Goal: Task Accomplishment & Management: Use online tool/utility

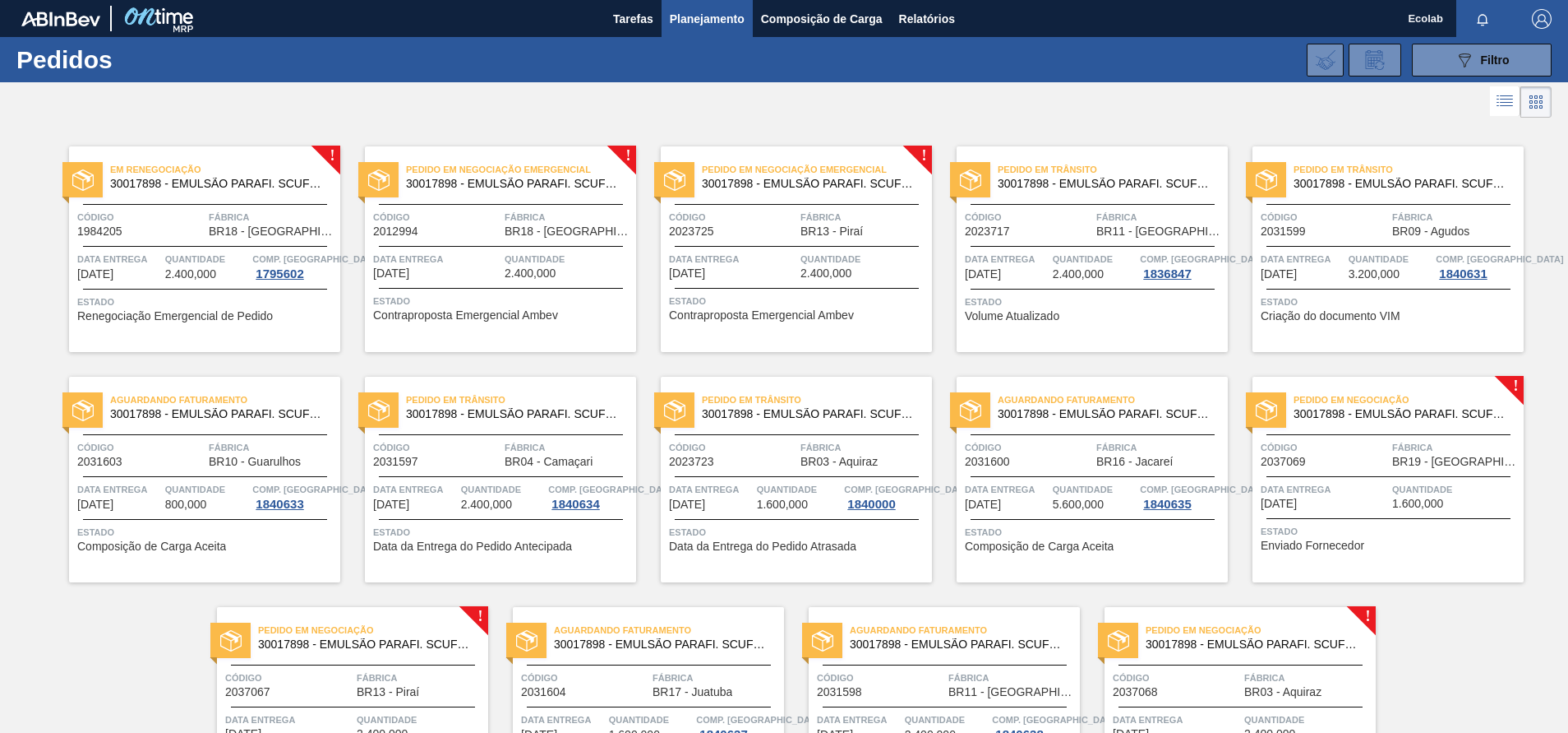
click at [1474, 651] on div "! Em renegociação 30017898 - EMULSÃO PARAFI. SCUFEX CONCEN. ECOLAB Código 19842…" at bounding box center [784, 467] width 1568 height 691
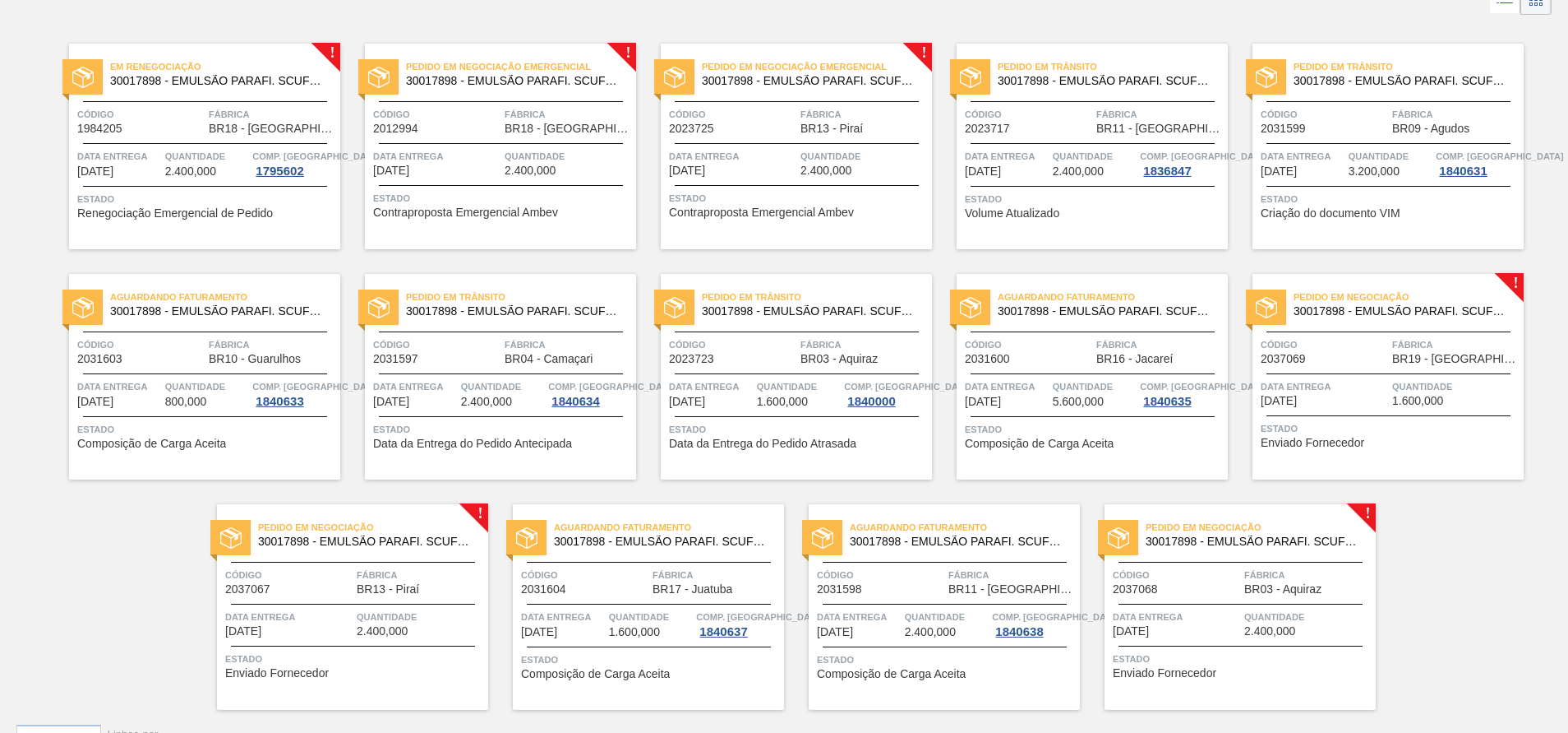
scroll to position [141, 0]
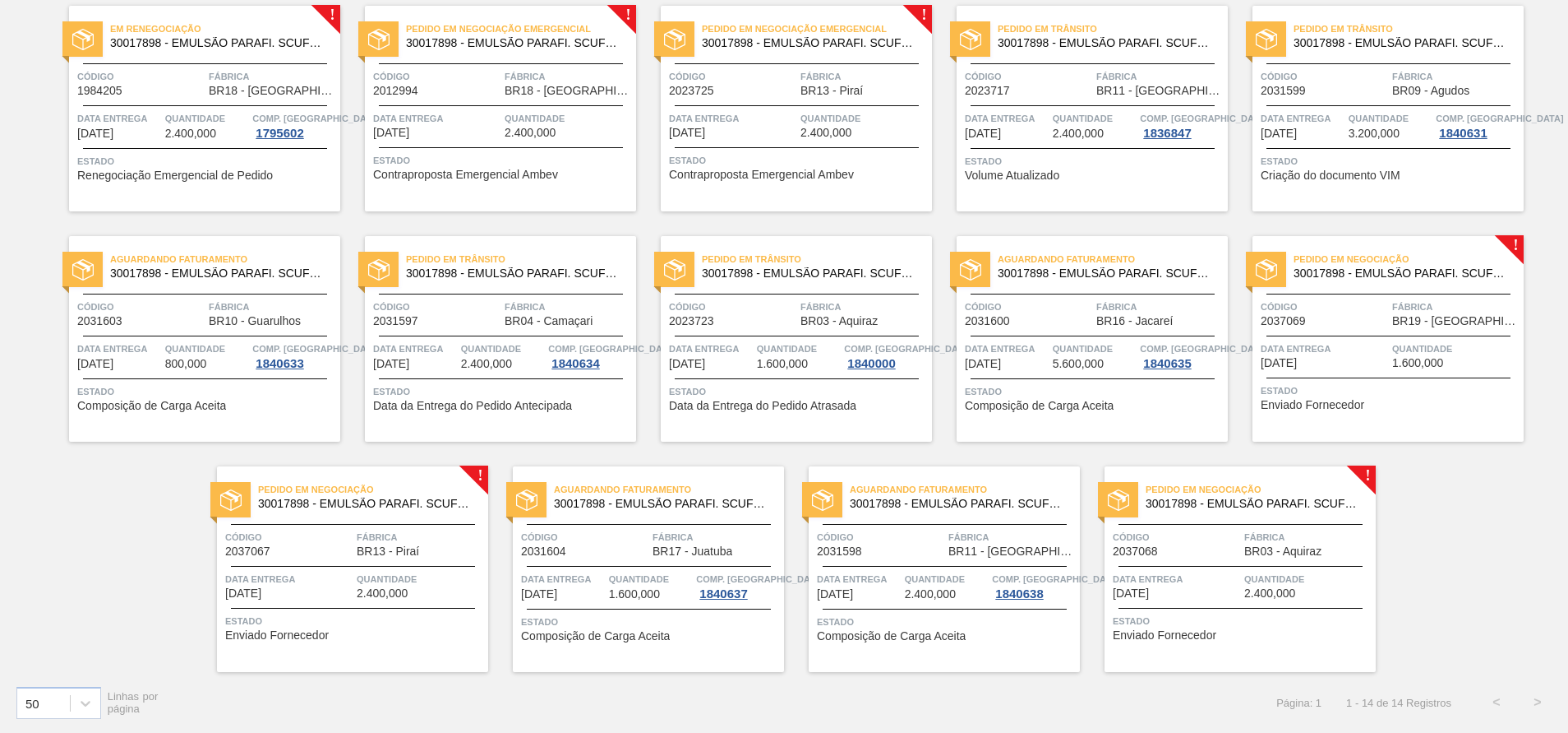
click at [382, 584] on span "Quantidade" at bounding box center [420, 579] width 127 height 16
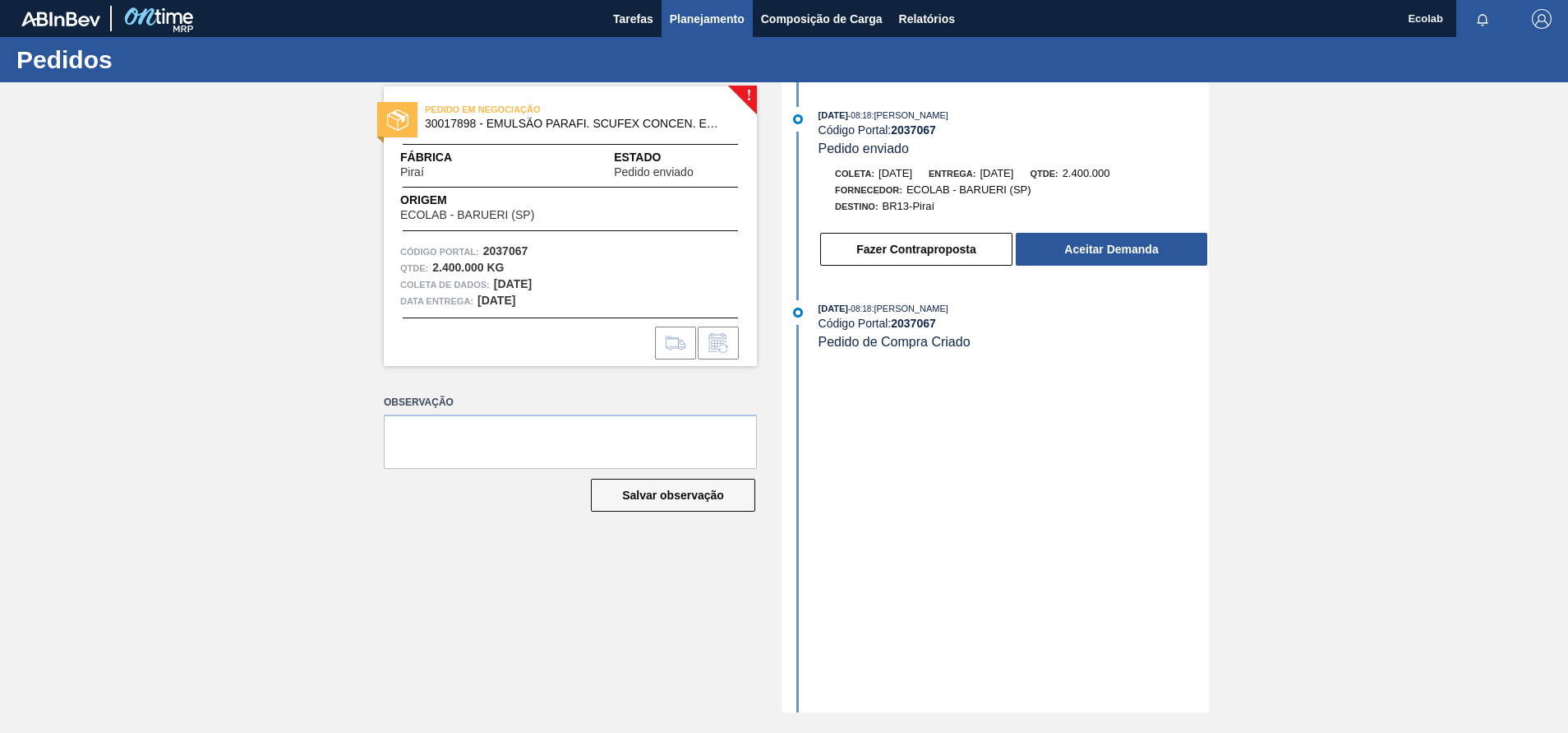
click at [702, 11] on span "Planejamento" at bounding box center [707, 19] width 75 height 20
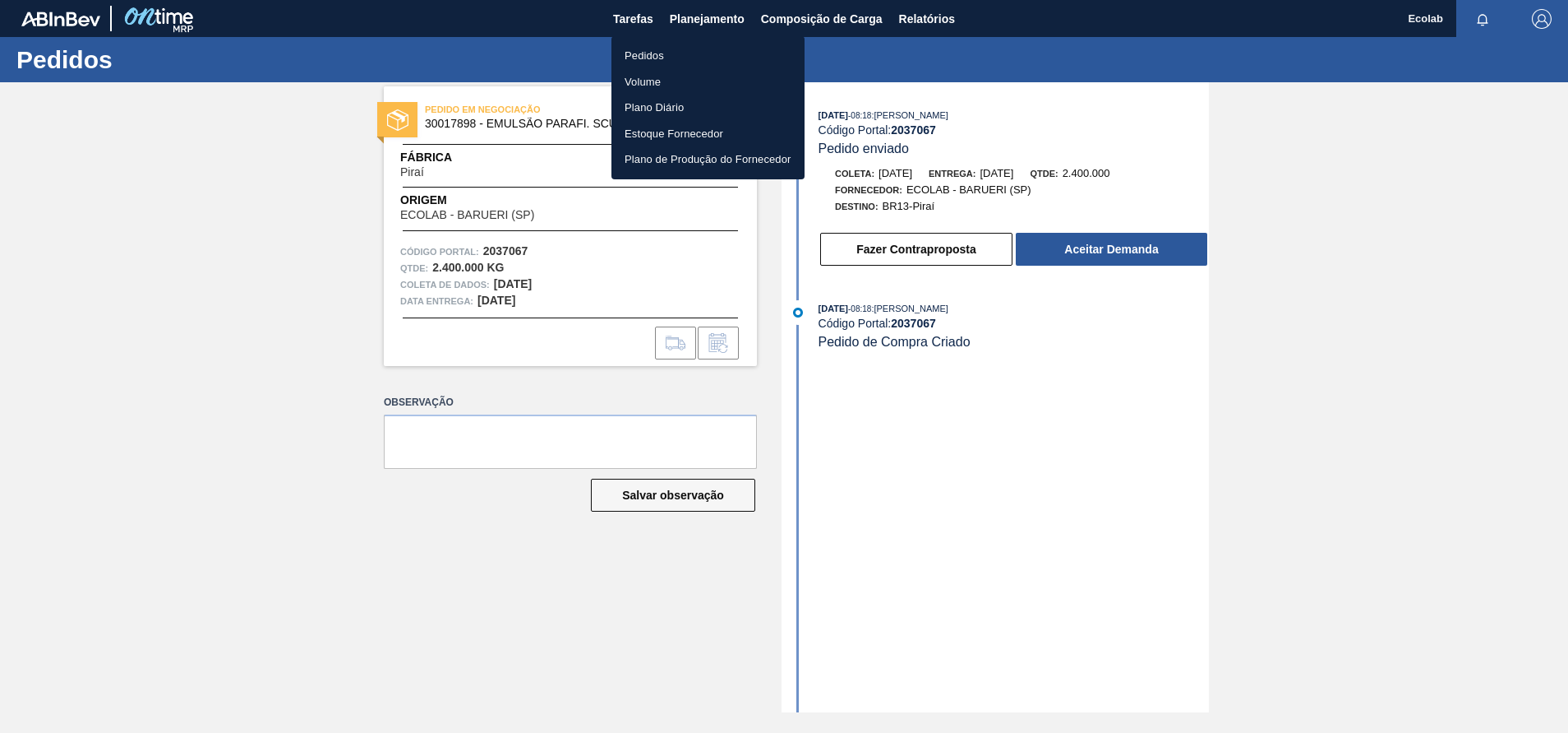
click at [641, 67] on li "Pedidos" at bounding box center [708, 56] width 193 height 26
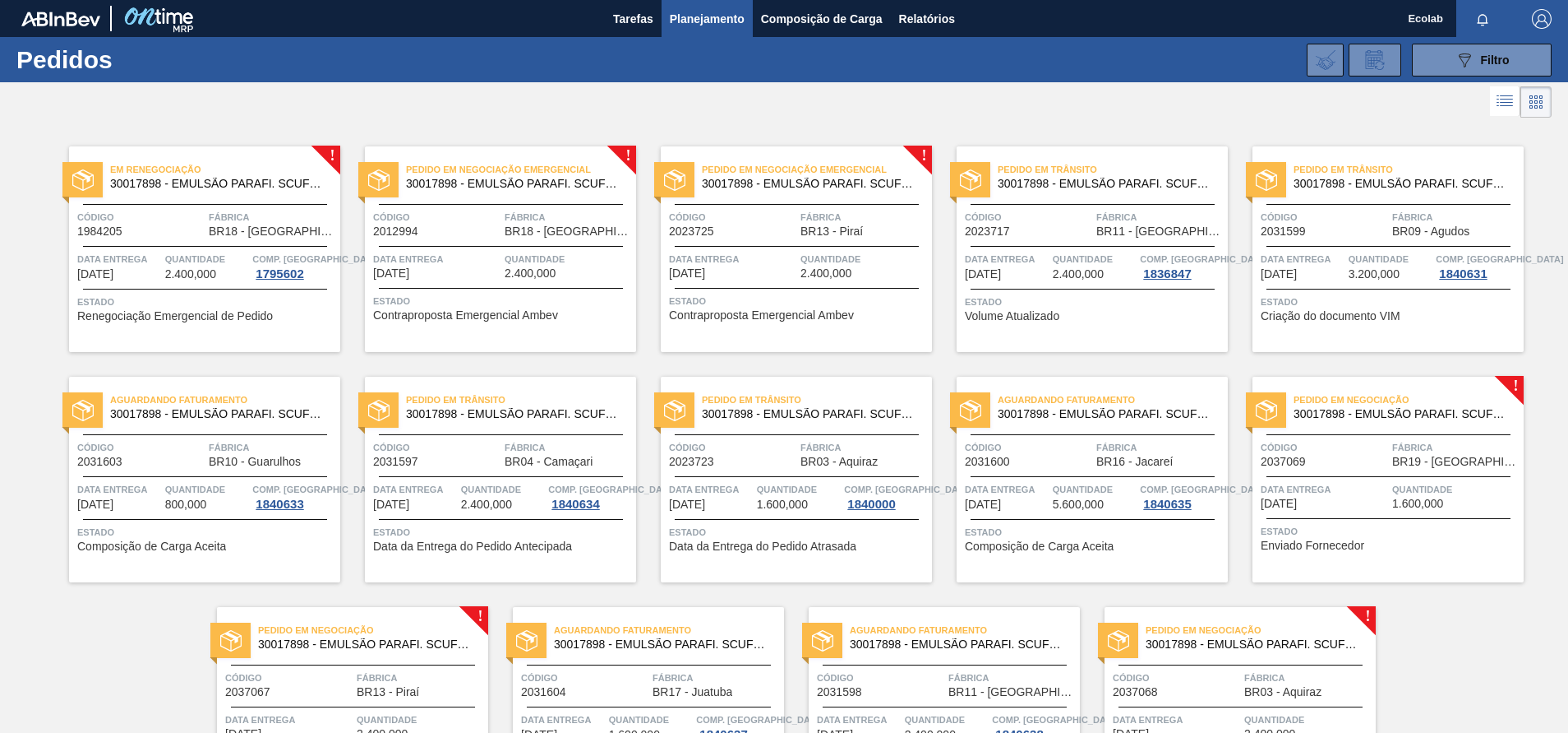
click at [782, 275] on div "Data entrega 30/09/2025" at bounding box center [733, 265] width 127 height 29
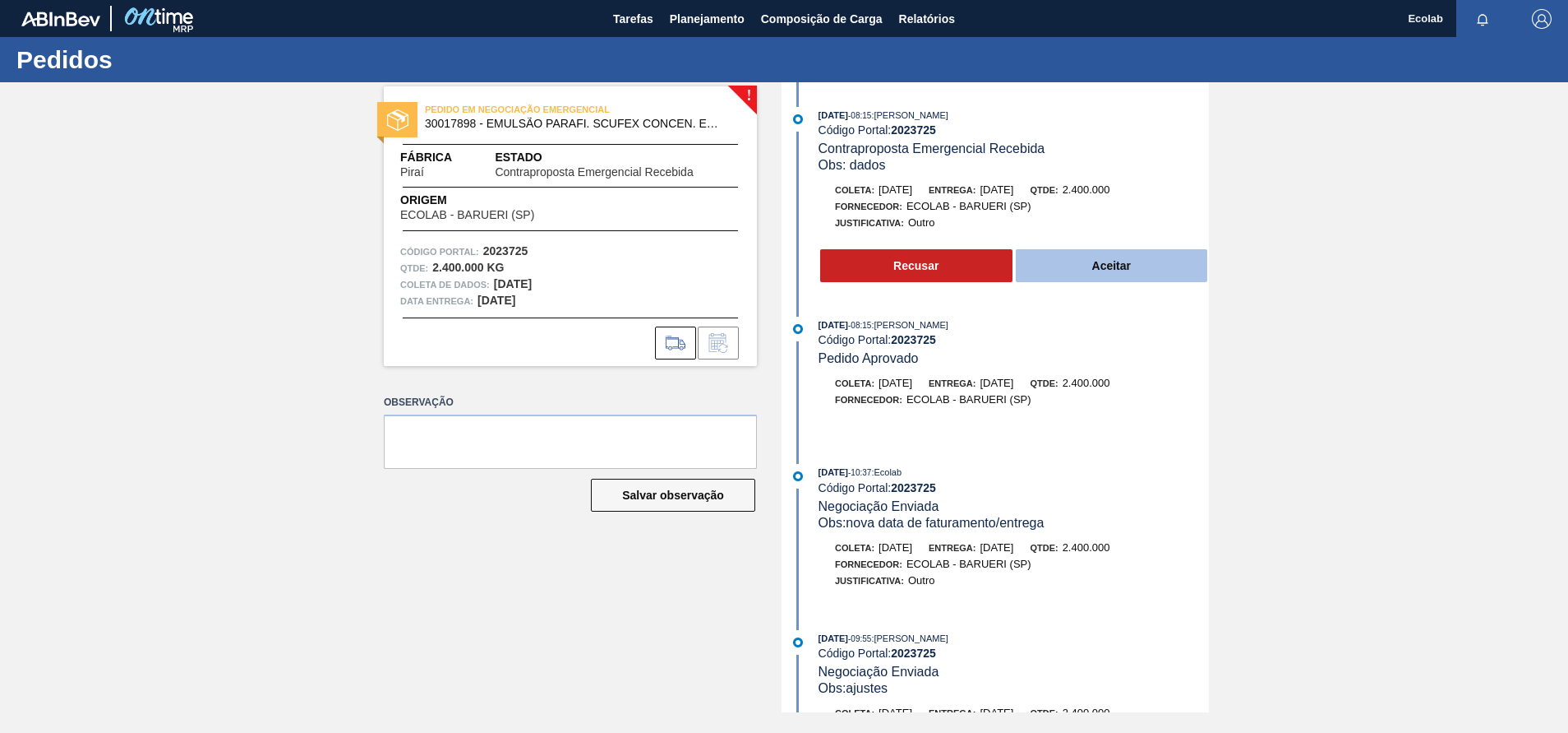
click at [1088, 274] on button "Aceitar" at bounding box center [1112, 265] width 192 height 33
click at [1086, 264] on button "Aceitar" at bounding box center [1112, 265] width 192 height 33
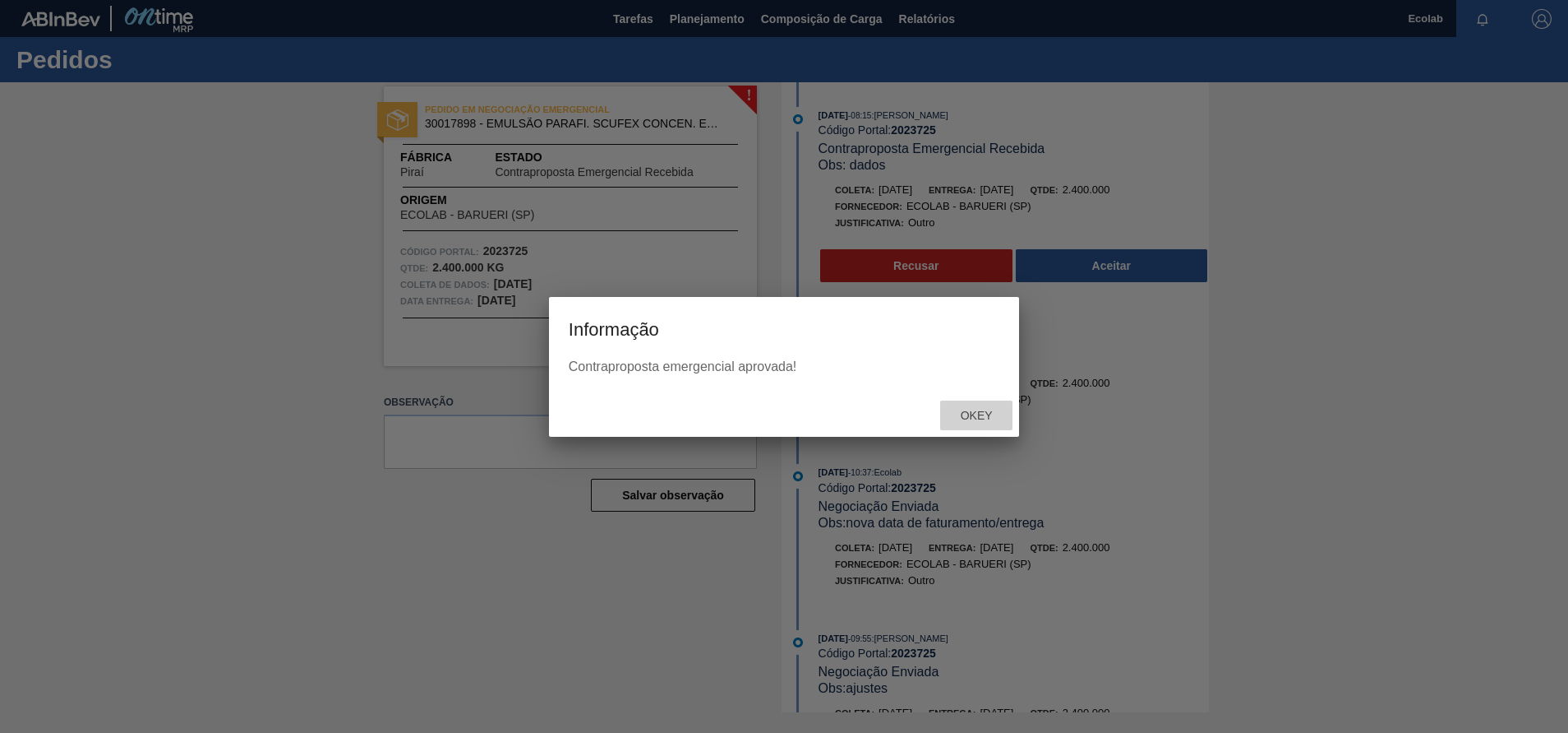
click at [977, 406] on div "Okey" at bounding box center [976, 416] width 72 height 30
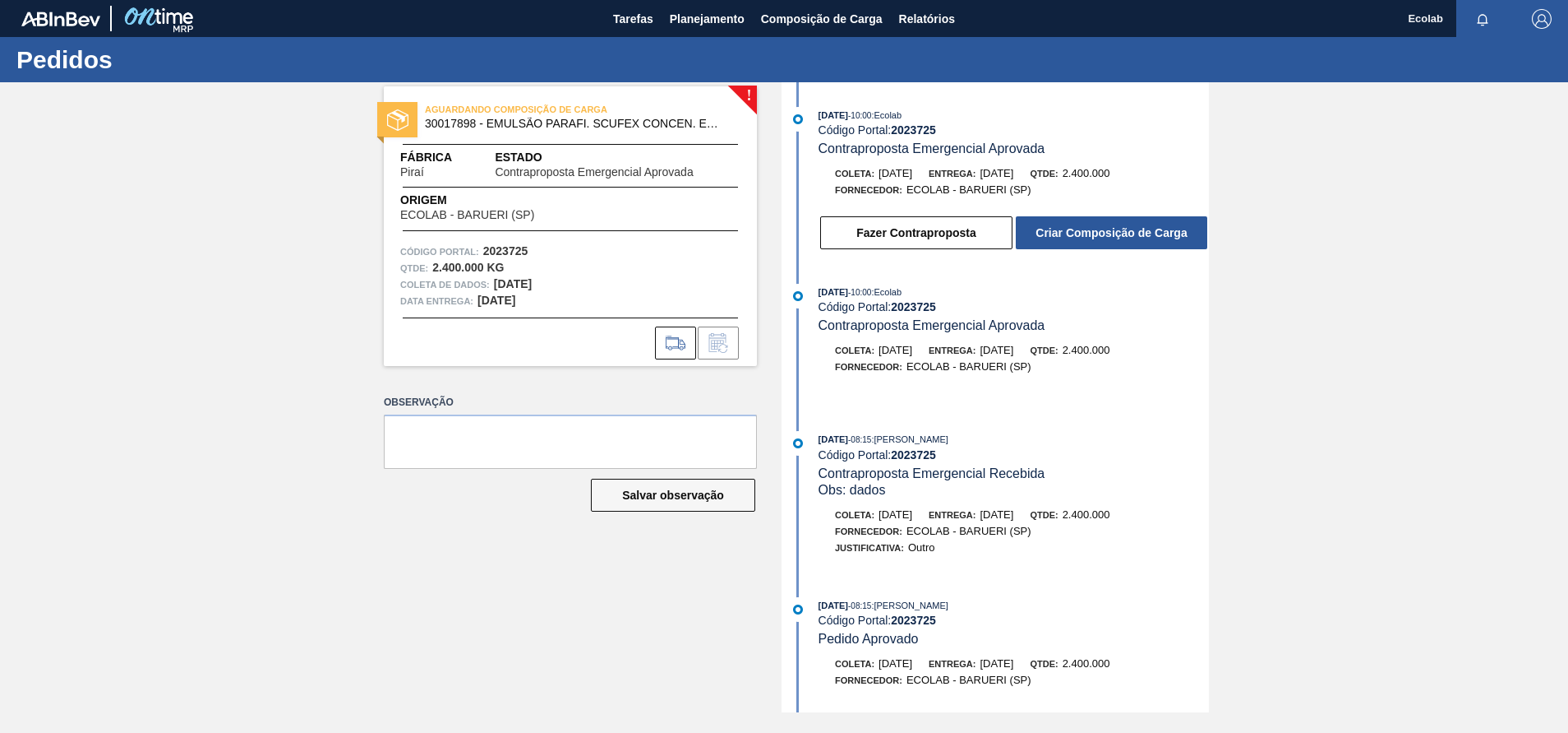
click at [1066, 213] on div "Fazer Contraproposta Criar Composição de Carga" at bounding box center [997, 228] width 424 height 44
click at [1064, 223] on button "Criar Composição de Carga" at bounding box center [1112, 232] width 192 height 33
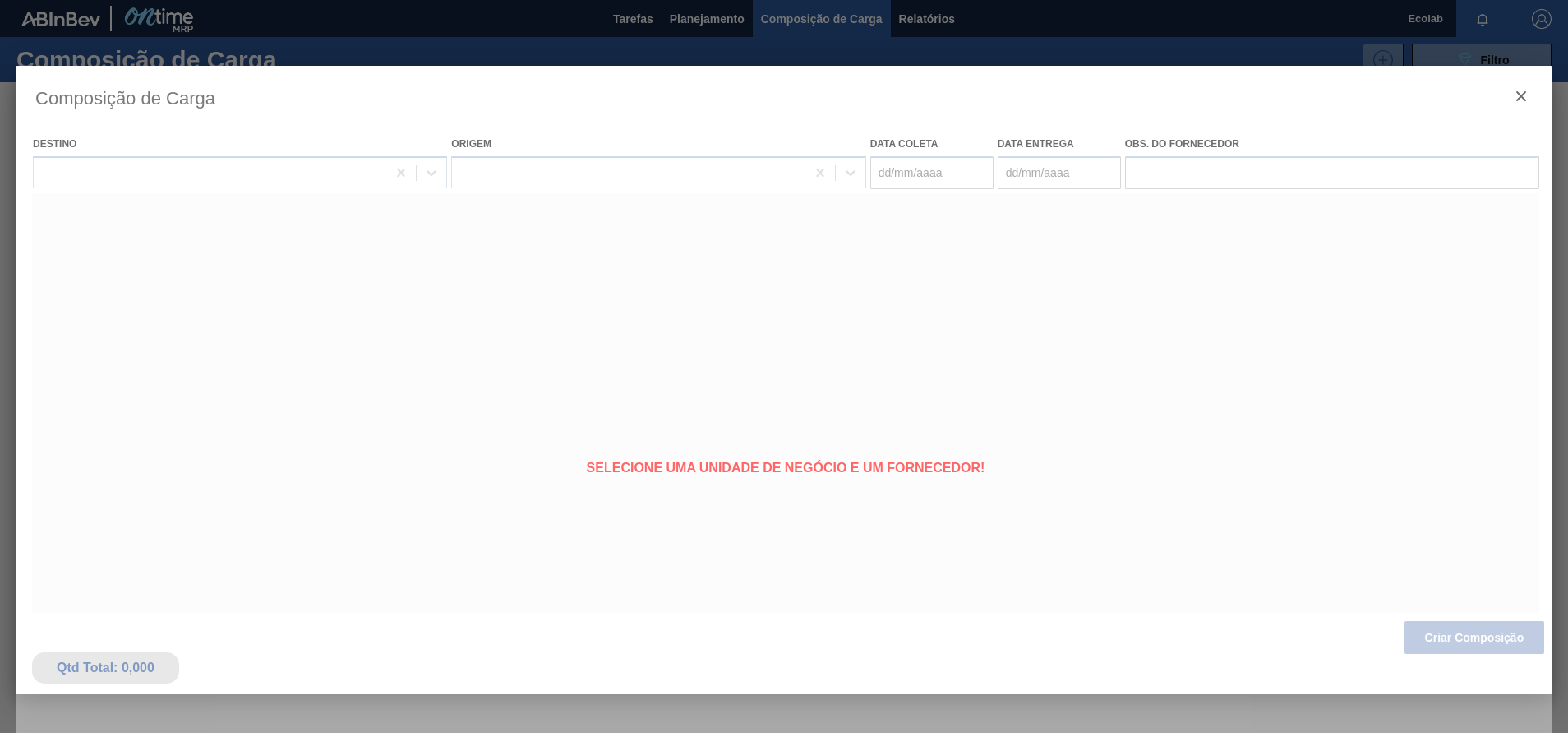
type coleta "[DATE]"
type entrega "[DATE]"
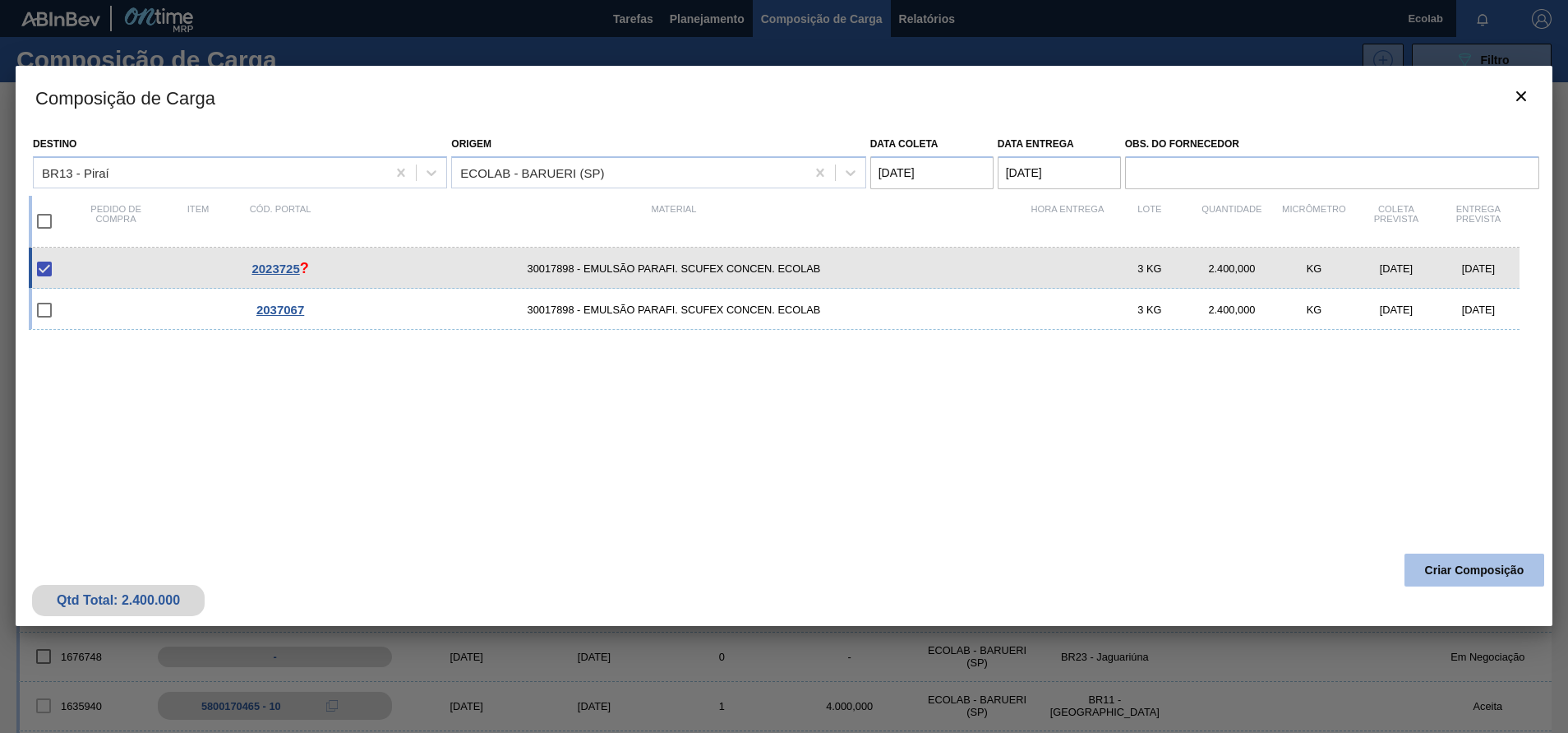
click at [1475, 557] on button "Criar Composição" at bounding box center [1475, 570] width 140 height 33
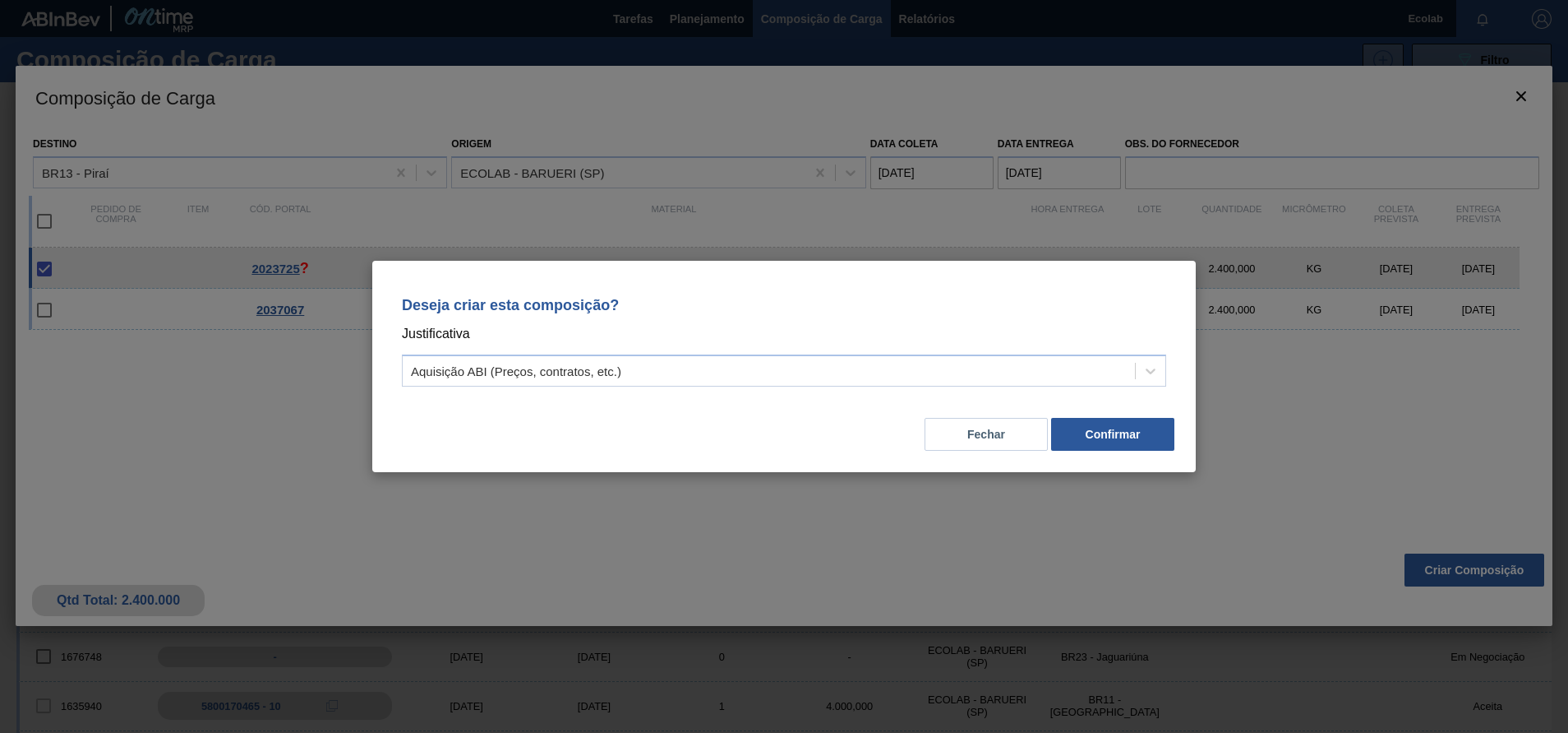
click at [1085, 431] on button "Confirmar" at bounding box center [1112, 434] width 123 height 33
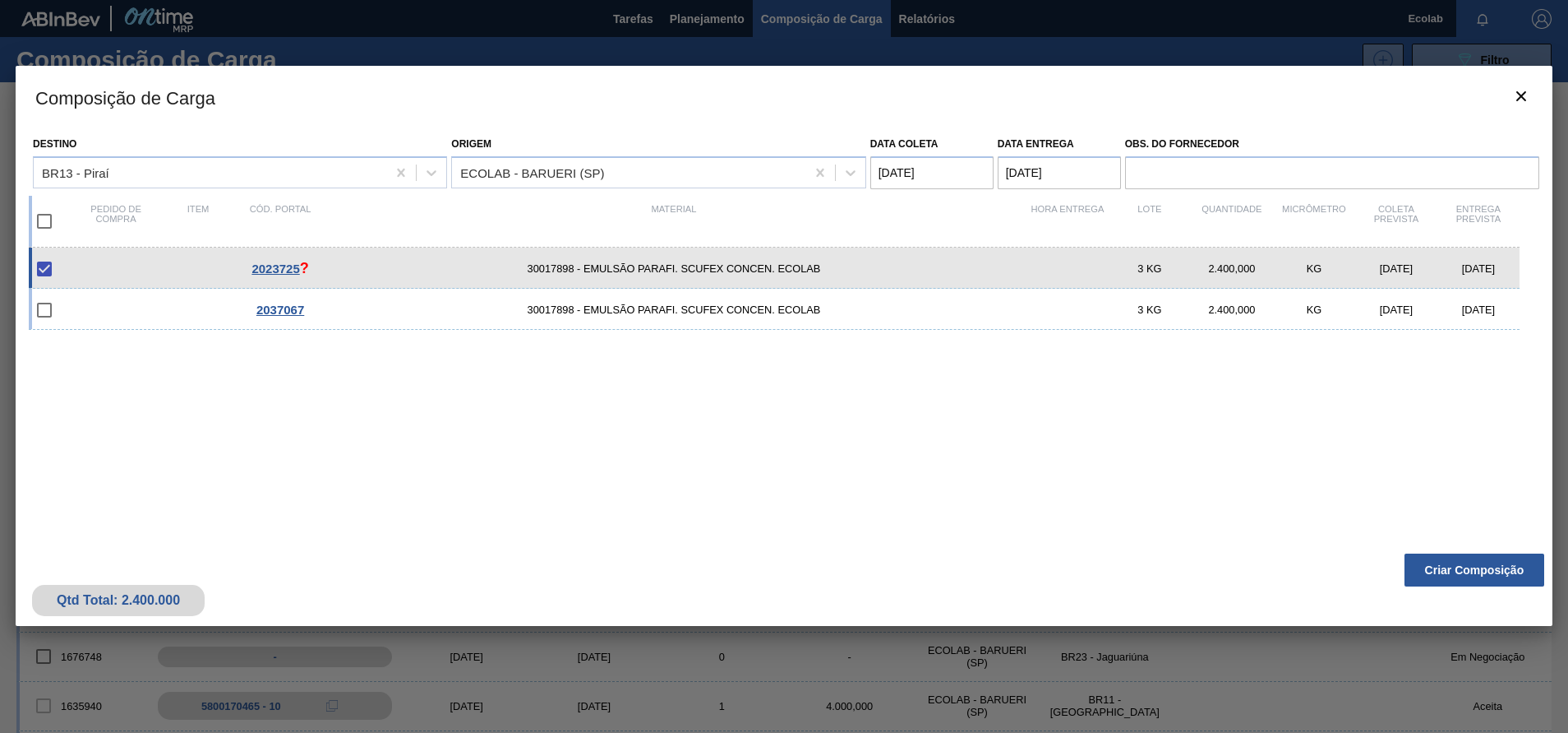
click at [870, 266] on span "30017898 - EMULSÃO PARAFI. SCUFEX CONCEN. ECOLAB" at bounding box center [675, 268] width 706 height 12
click at [41, 263] on input "checkbox" at bounding box center [44, 269] width 35 height 35
click at [49, 271] on input "checkbox" at bounding box center [44, 269] width 35 height 35
click at [55, 276] on input "checkbox" at bounding box center [44, 269] width 35 height 35
drag, startPoint x: 1053, startPoint y: 540, endPoint x: 1134, endPoint y: 502, distance: 89.5
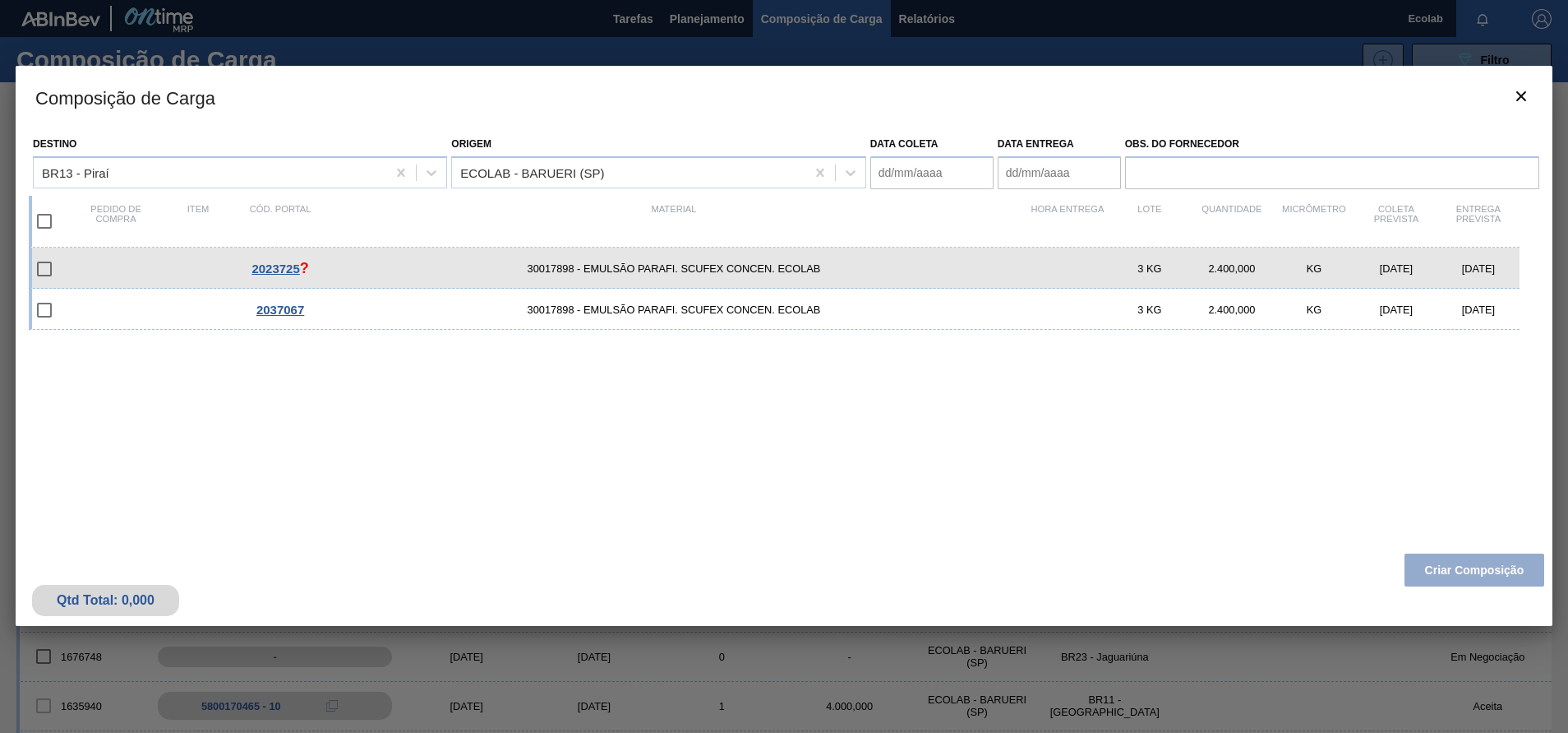
click at [1052, 536] on div "Destino BR13 - Piraí Origem ECOLAB - BARUERI (SP) Data coleta Data entrega Obs.…" at bounding box center [784, 336] width 1537 height 417
click at [40, 271] on input "checkbox" at bounding box center [44, 269] width 35 height 35
checkbox input "false"
click at [1433, 557] on div "Qtd Total: 0,000 Criar Composição" at bounding box center [784, 585] width 1537 height 81
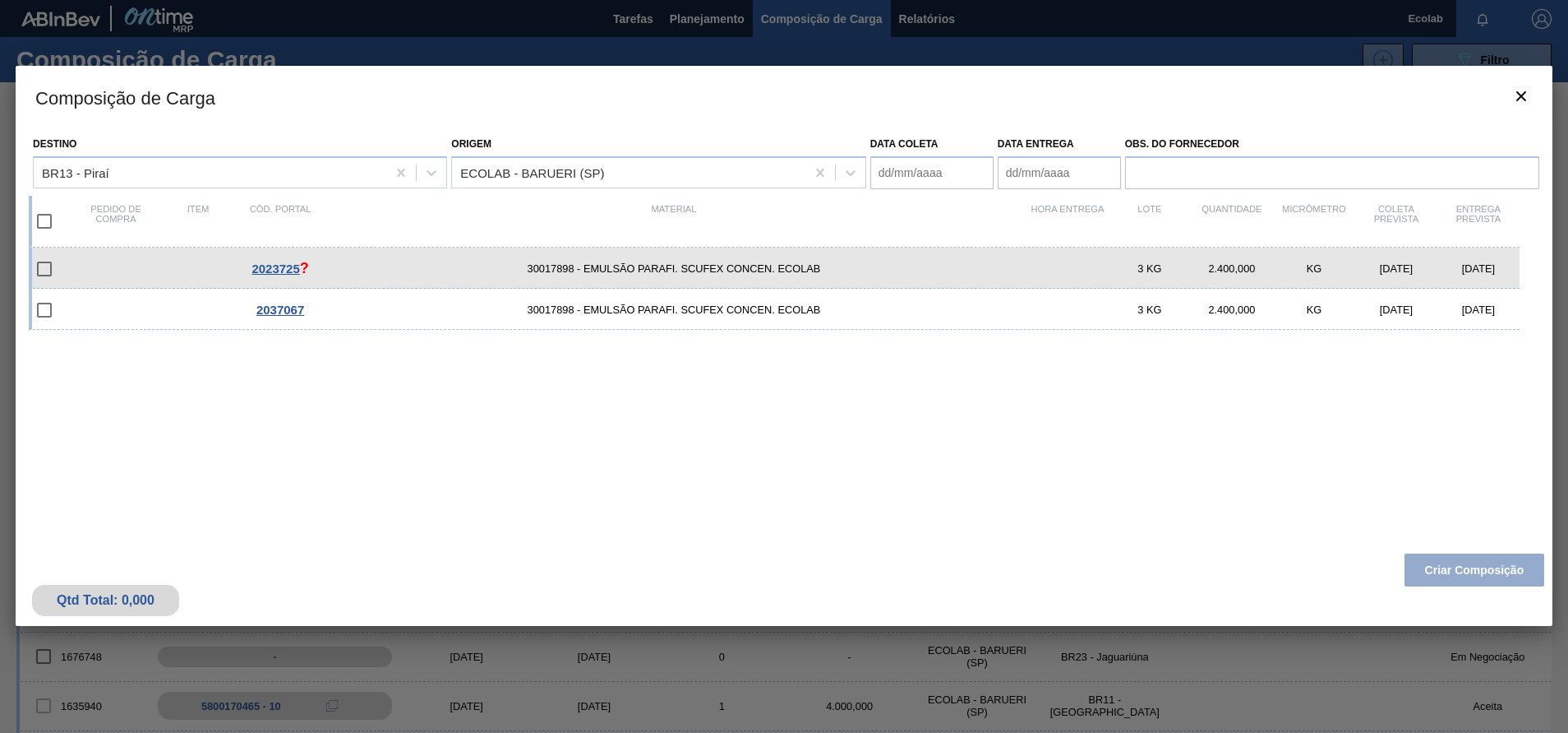
click at [1434, 560] on div "Qtd Total: 0,000 Criar Composição" at bounding box center [784, 585] width 1537 height 81
click at [1220, 469] on div "2023725 ? 30017898 - EMULSÃO PARAFI. SCUFEX CONCEN. ECOLAB 3 KG 2.400,000 KG [D…" at bounding box center [781, 387] width 1504 height 279
click at [758, 268] on span "30017898 - EMULSÃO PARAFI. SCUFEX CONCEN. ECOLAB" at bounding box center [675, 268] width 706 height 12
type coleta "[DATE]"
type entrega "[DATE]"
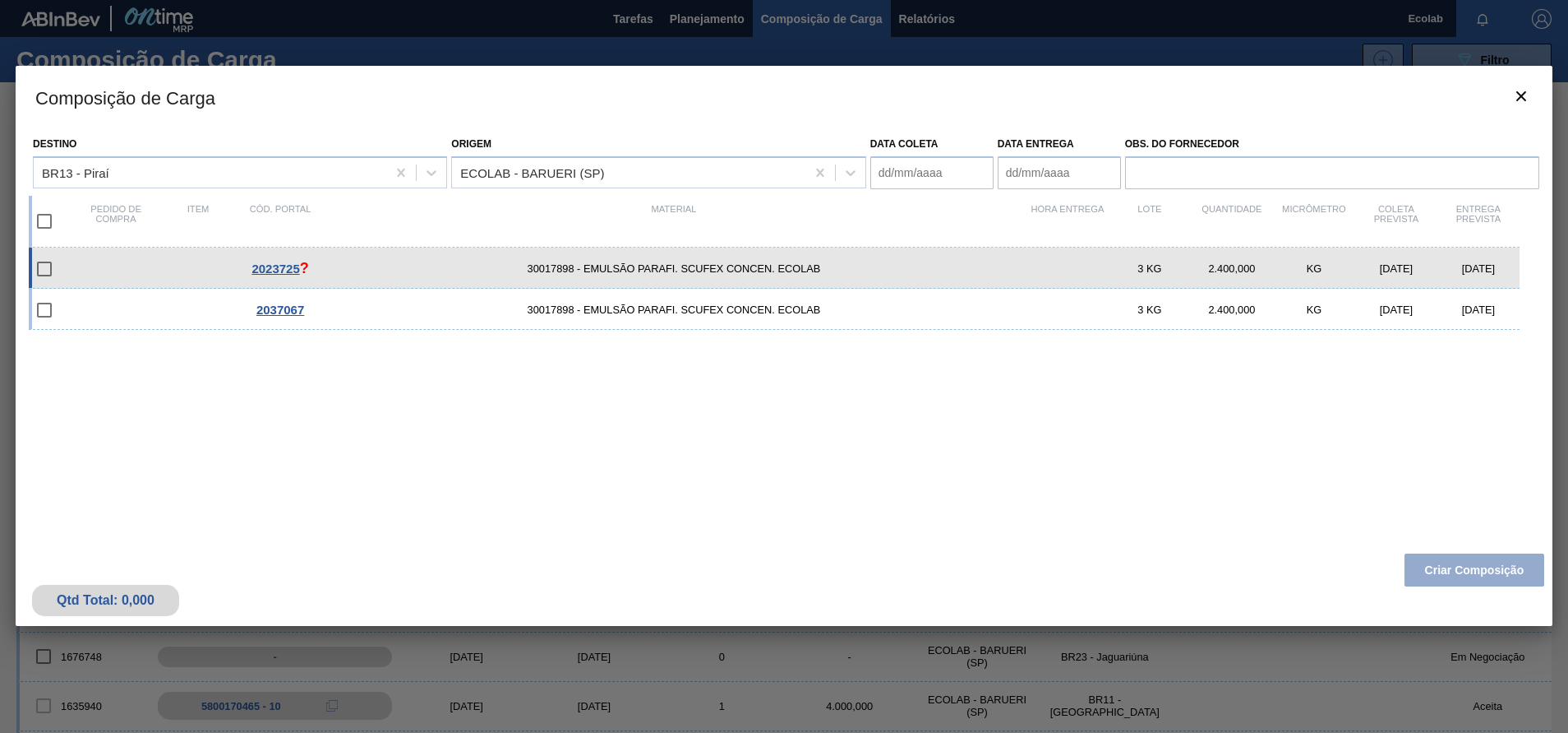
checkbox input "true"
click at [539, 460] on div "2023725 ? 30017898 - EMULSÃO PARAFI. SCUFEX CONCEN. ECOLAB 3 KG 2.400,000 KG [D…" at bounding box center [781, 387] width 1504 height 279
click at [1449, 560] on button "Criar Composição" at bounding box center [1475, 570] width 140 height 33
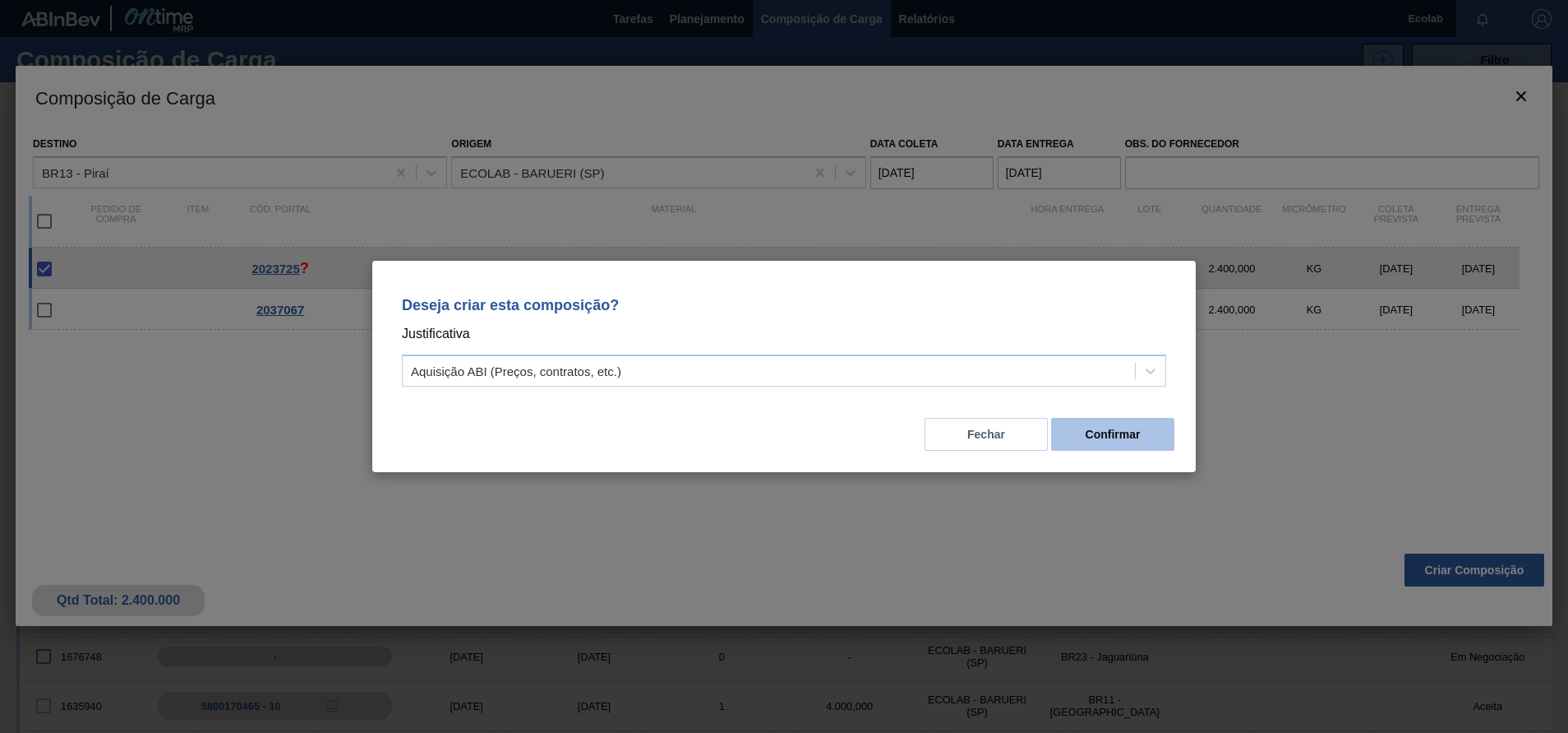
click at [1089, 417] on div "Fechar Confirmar" at bounding box center [784, 424] width 784 height 56
click at [1085, 420] on button "Confirmar" at bounding box center [1112, 434] width 123 height 33
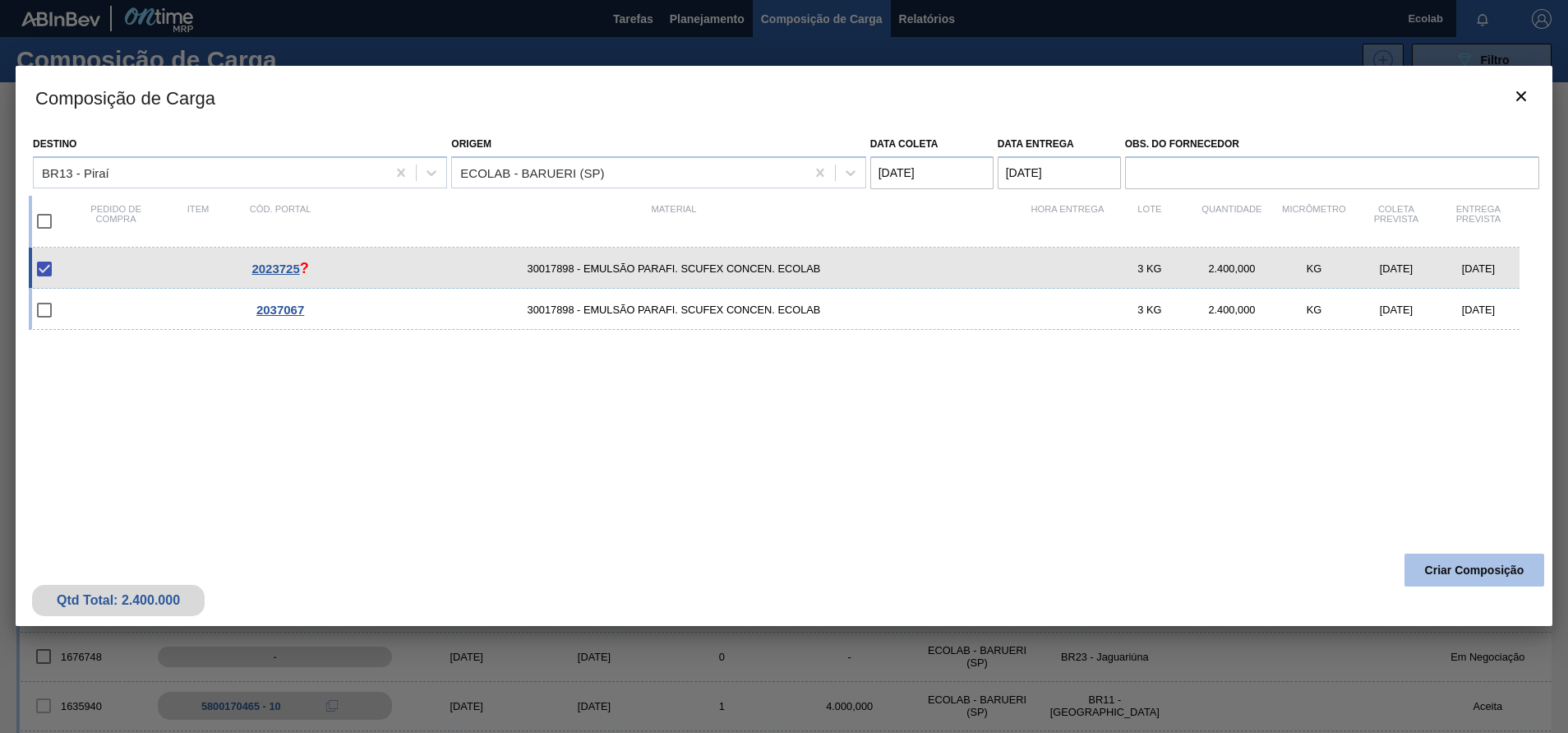
click at [1432, 566] on button "Criar Composição" at bounding box center [1475, 570] width 140 height 33
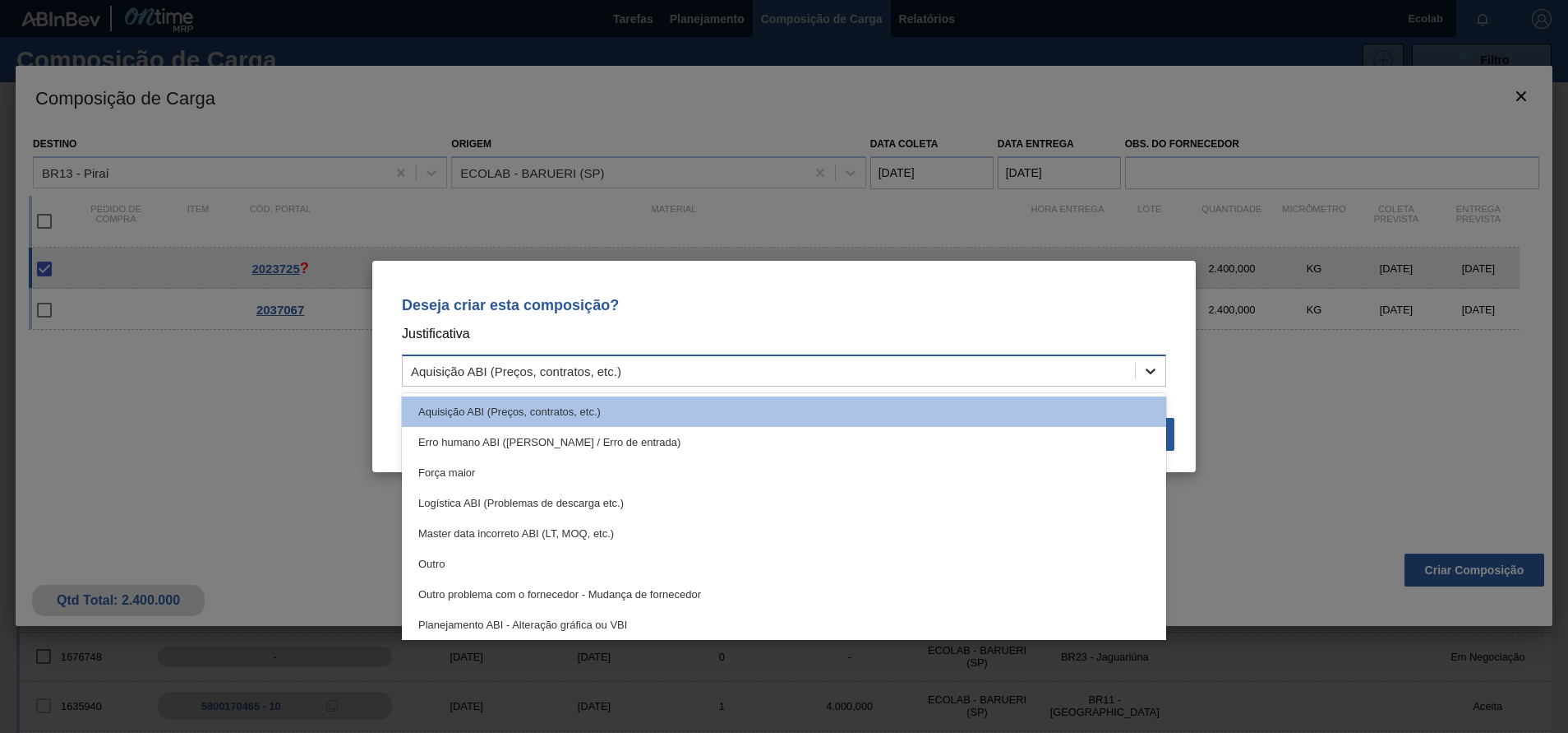
click at [1147, 373] on icon at bounding box center [1150, 371] width 16 height 16
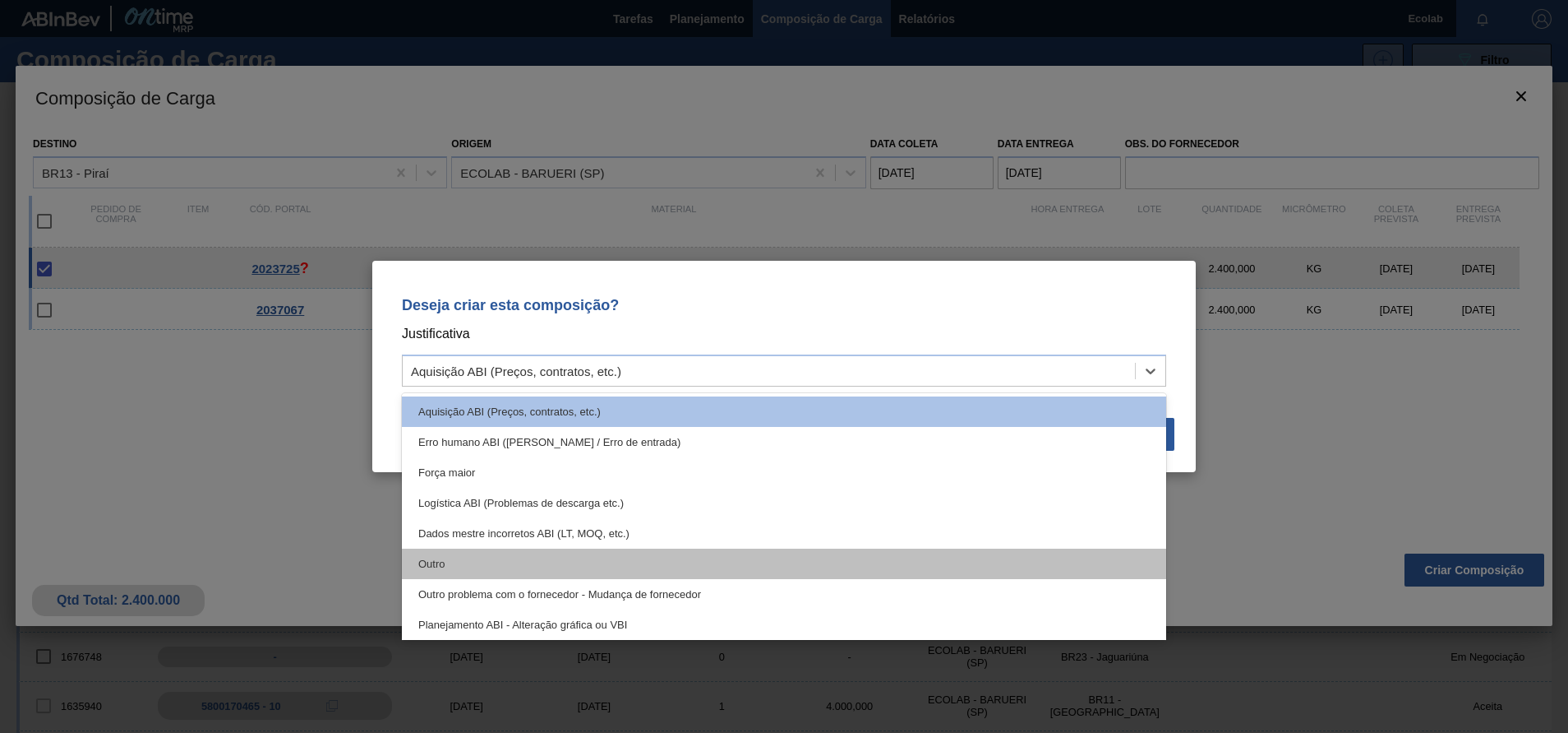
click at [508, 555] on div "Outro" at bounding box center [784, 564] width 765 height 30
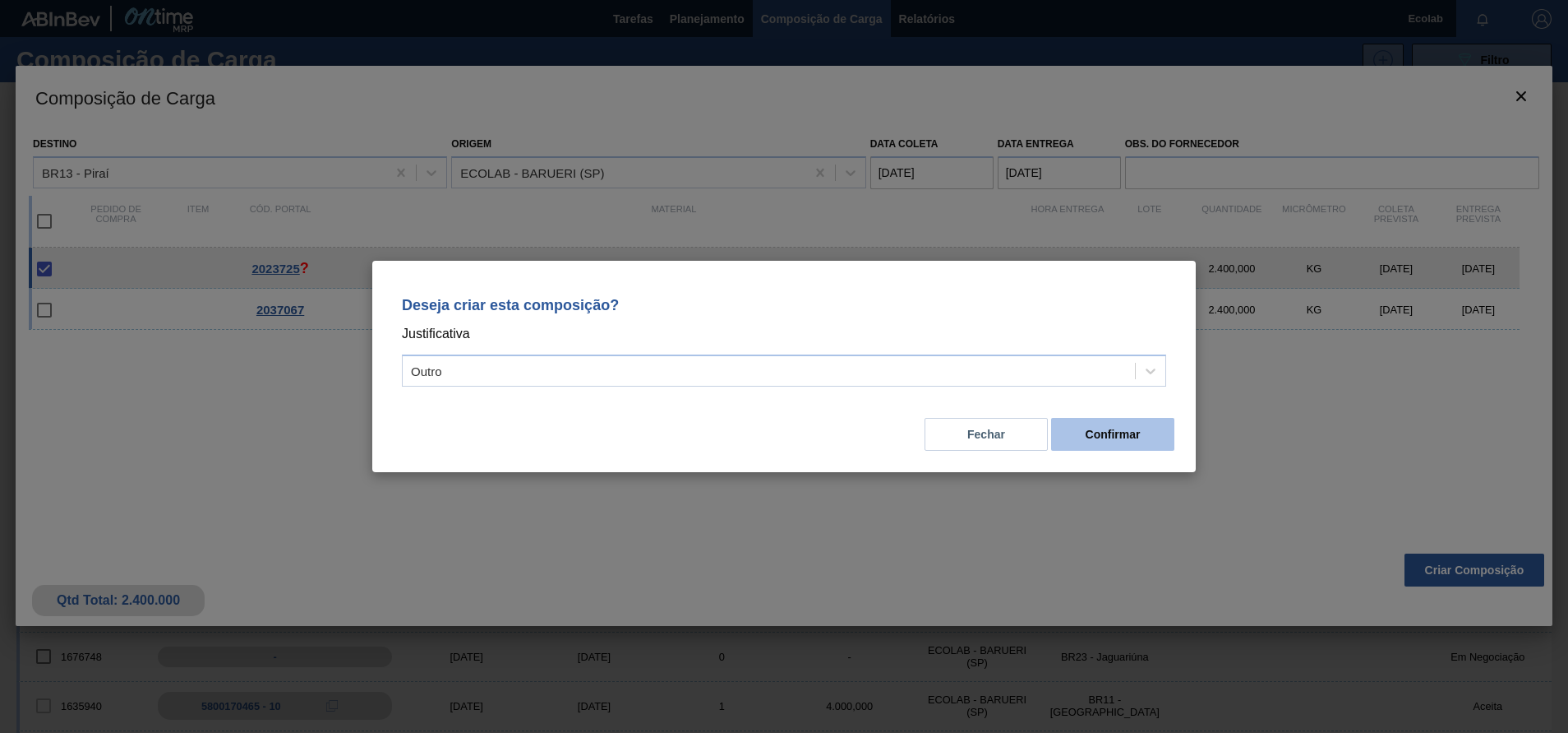
click at [1107, 427] on button "Confirmar" at bounding box center [1112, 434] width 123 height 33
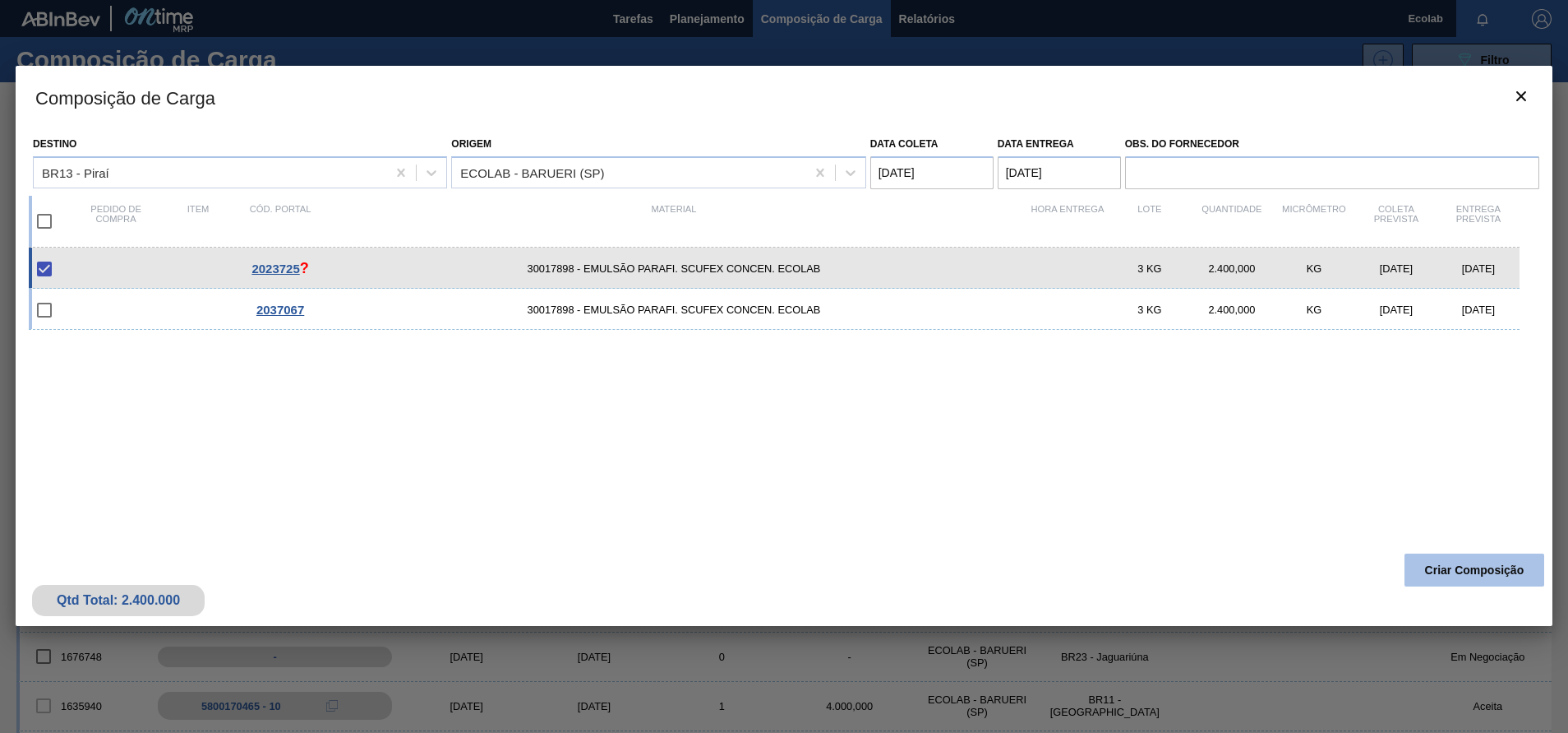
click at [1429, 563] on button "Criar Composição" at bounding box center [1475, 570] width 140 height 33
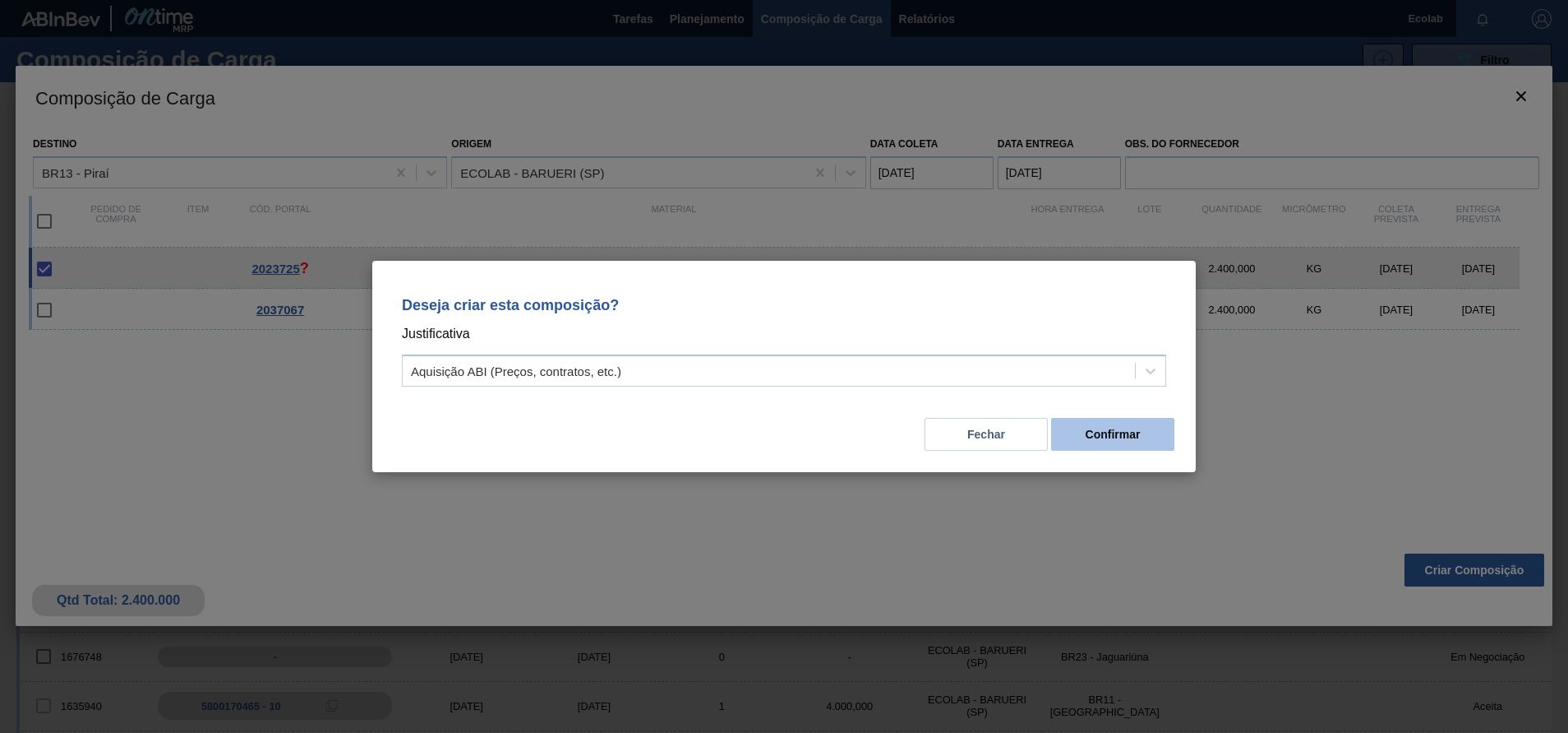
click at [1100, 437] on button "Confirmar" at bounding box center [1112, 434] width 123 height 33
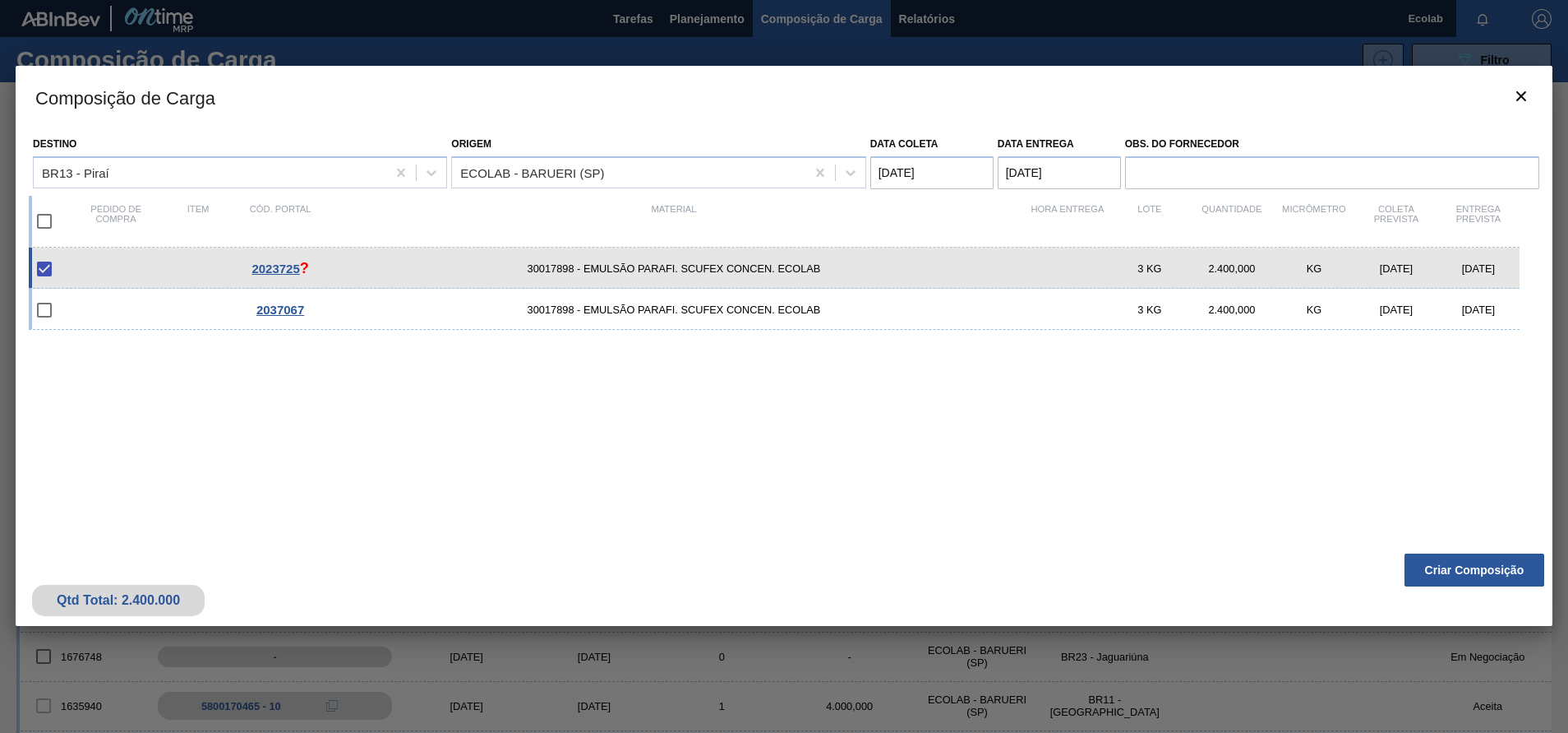
click at [821, 517] on div "2023725 ? 30017898 - EMULSÃO PARAFI. SCUFEX CONCEN. ECOLAB 3 KG 2.400,000 KG [D…" at bounding box center [781, 387] width 1504 height 279
click at [1525, 99] on icon "botão de ícone" at bounding box center [1522, 96] width 10 height 10
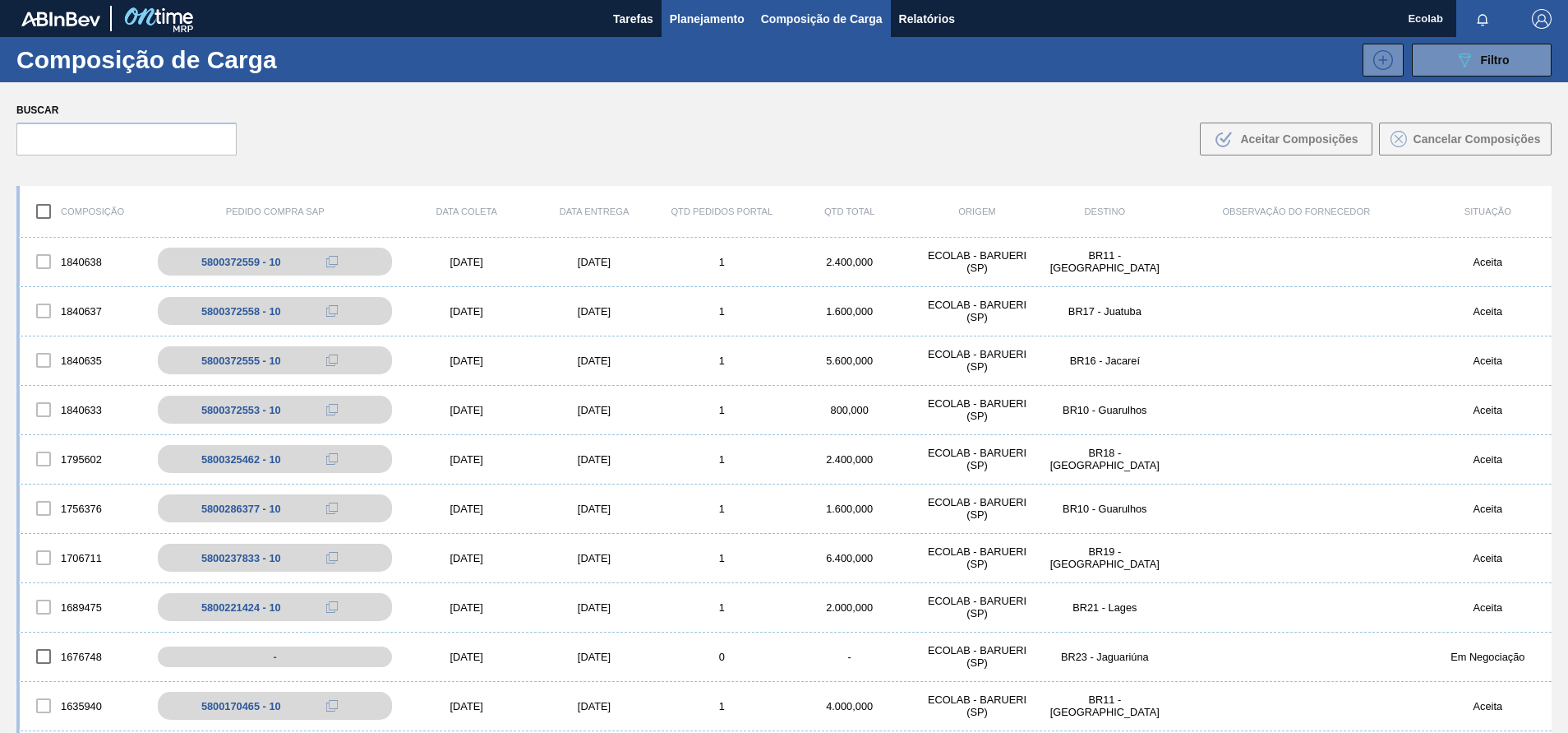
click at [698, 15] on span "Planejamento" at bounding box center [707, 19] width 75 height 20
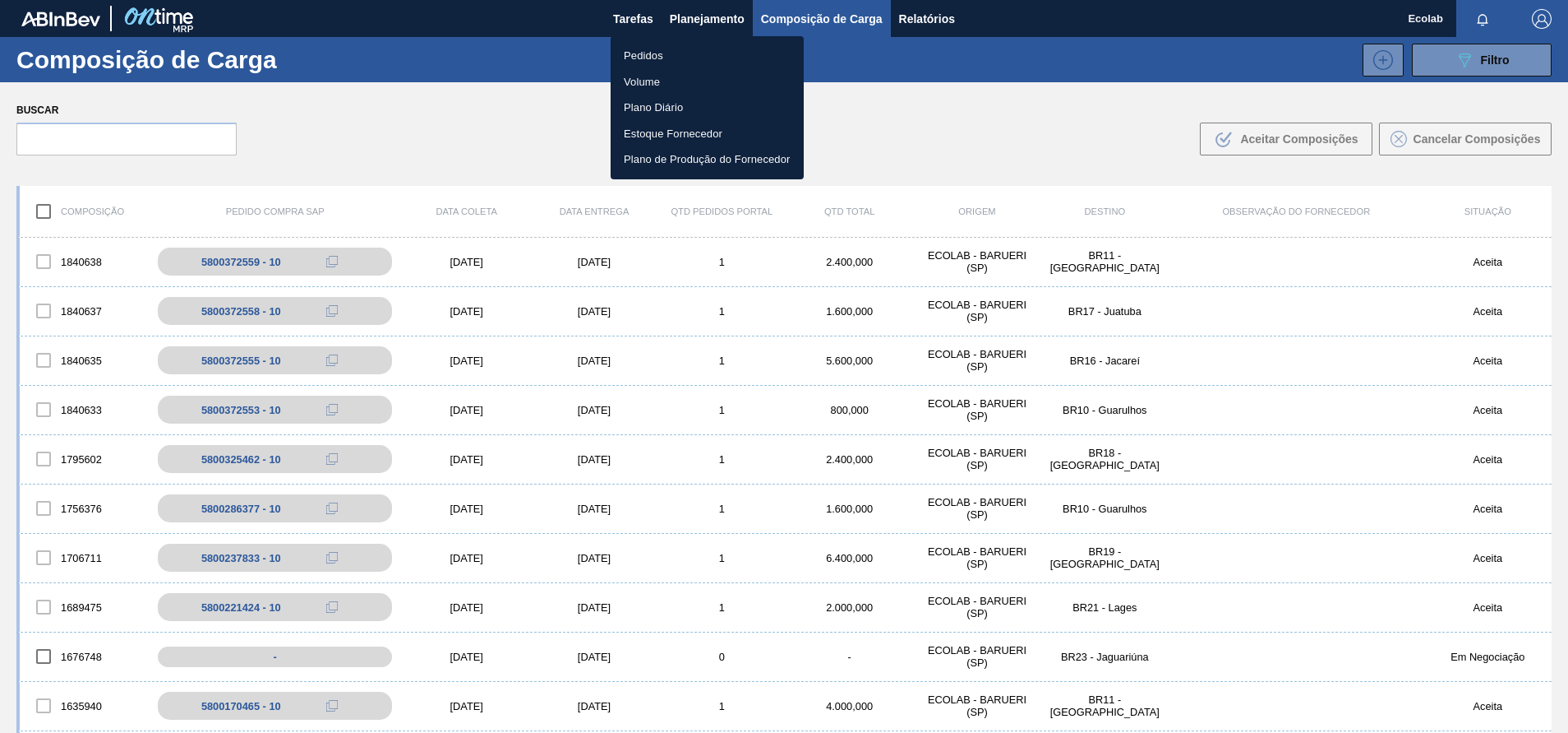
click at [649, 50] on li "Pedidos" at bounding box center [707, 56] width 193 height 26
